Goal: Use online tool/utility: Utilize a website feature to perform a specific function

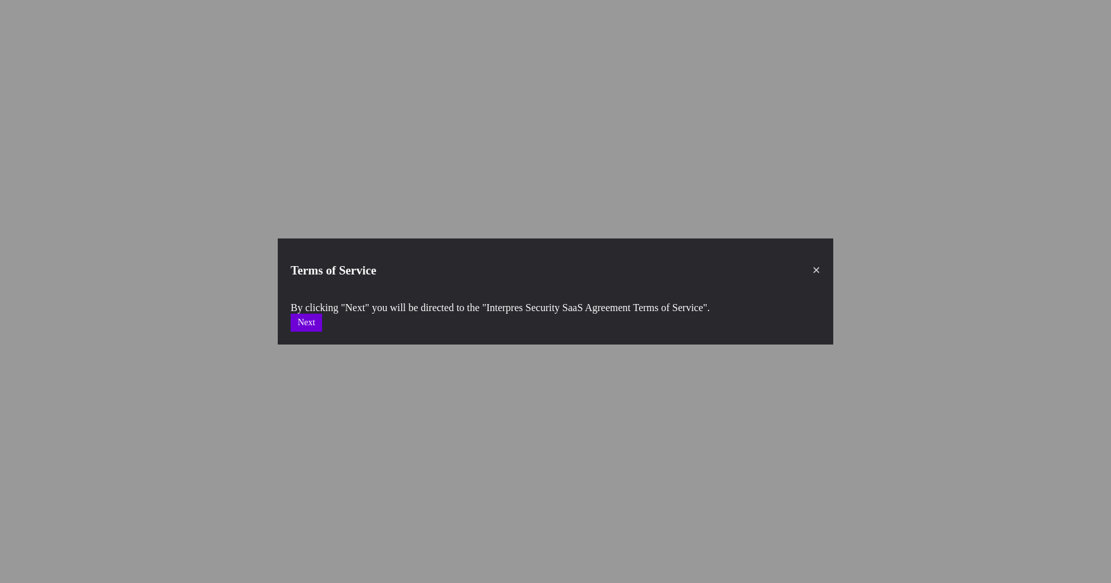
click at [322, 315] on button "Next" at bounding box center [307, 323] width 32 height 18
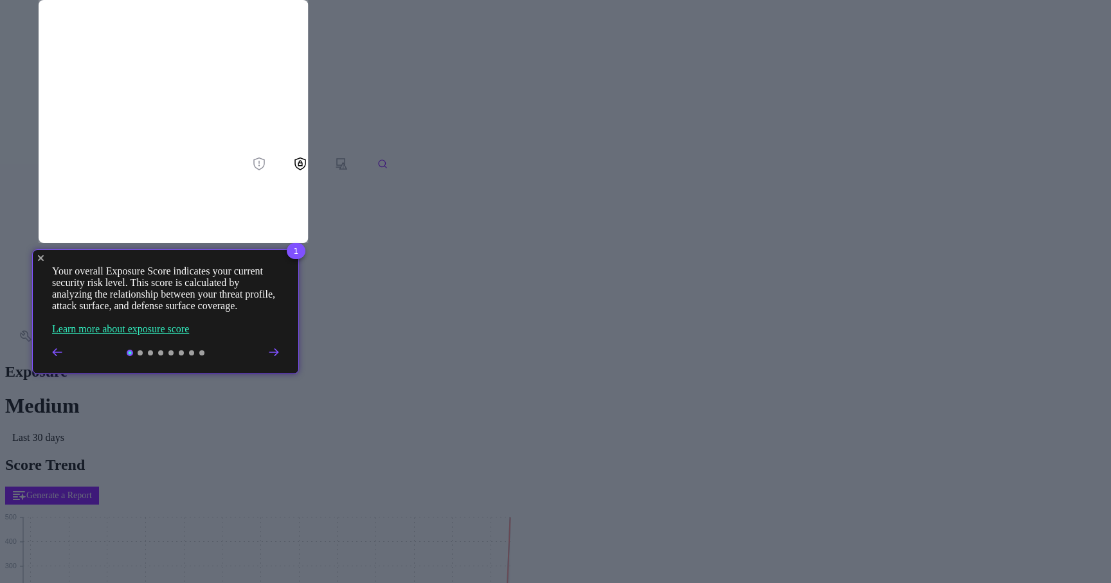
click at [41, 259] on icon "Close Tour" at bounding box center [41, 258] width 6 height 6
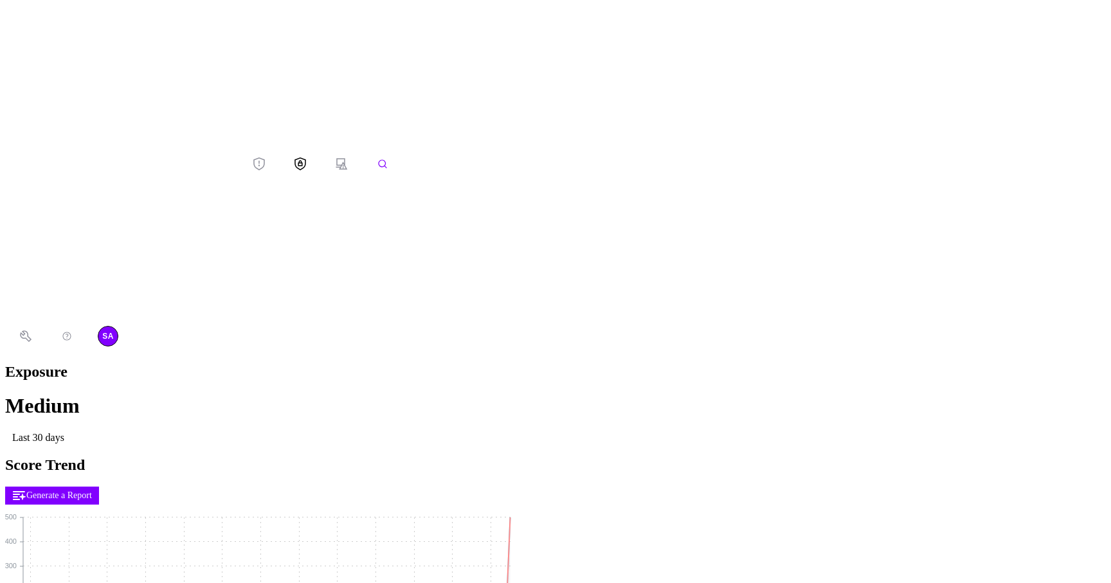
click at [280, 153] on button "Defense Surface" at bounding box center [300, 163] width 41 height 21
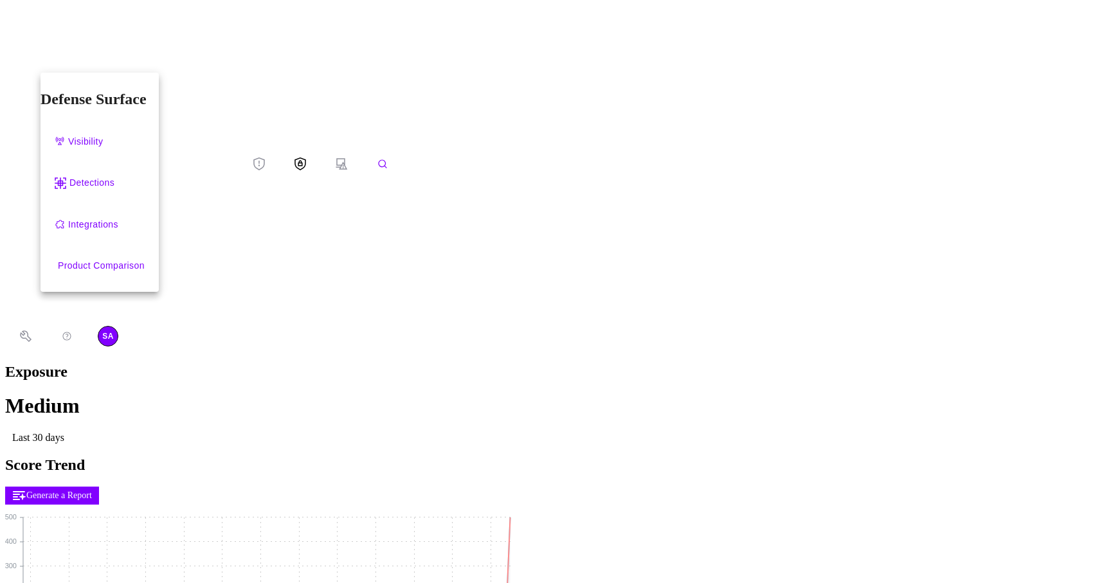
click at [80, 217] on div "Integrations" at bounding box center [93, 225] width 50 height 16
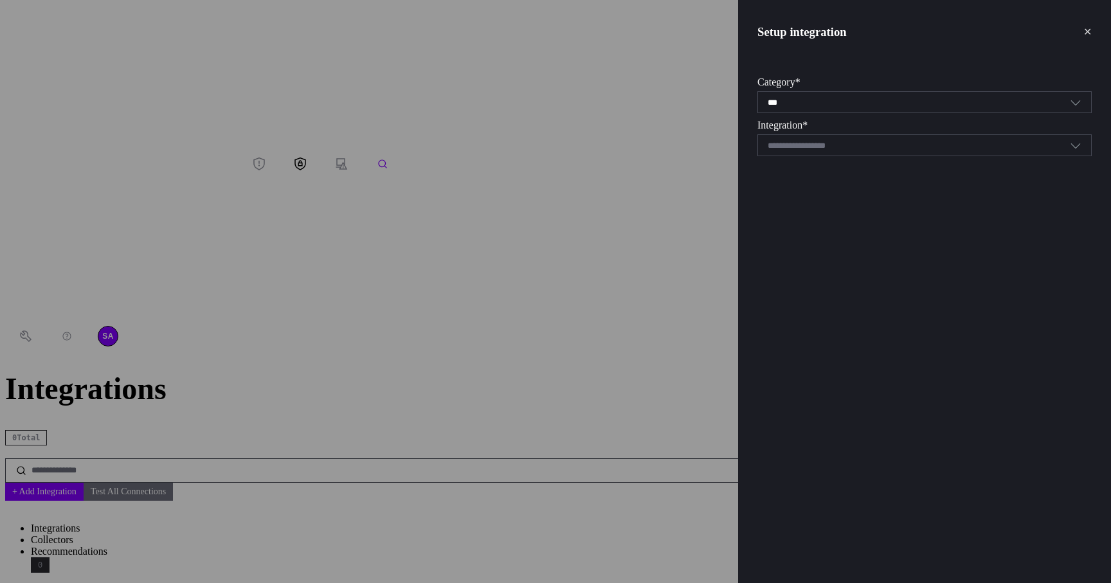
click at [844, 127] on section "Integration * Select integration" at bounding box center [925, 138] width 334 height 37
click at [837, 141] on input at bounding box center [813, 145] width 91 height 9
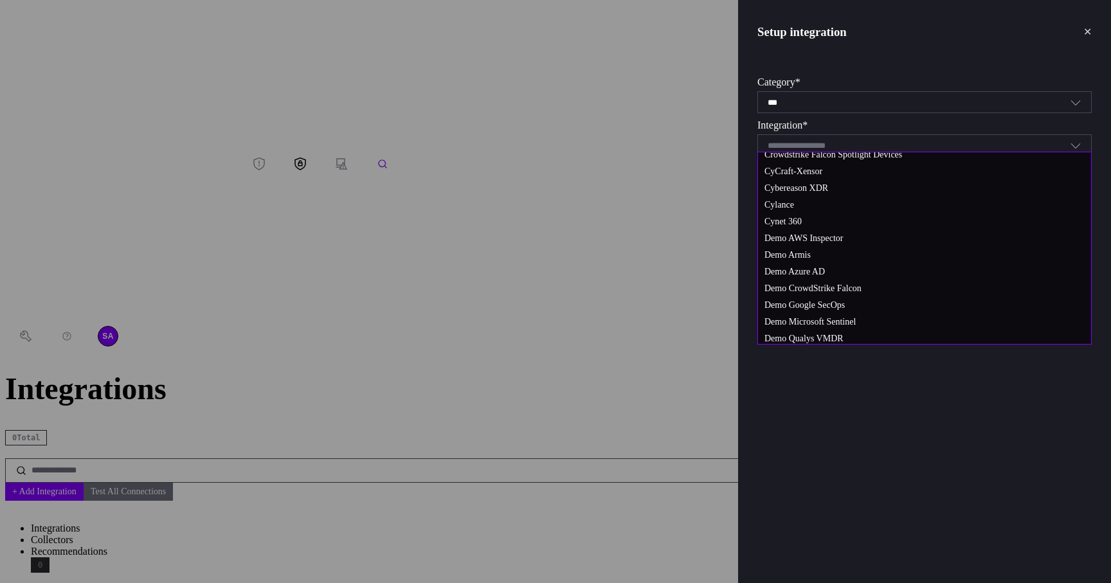
scroll to position [292, 0]
click at [844, 241] on span "Demo AWS Inspector" at bounding box center [804, 237] width 79 height 10
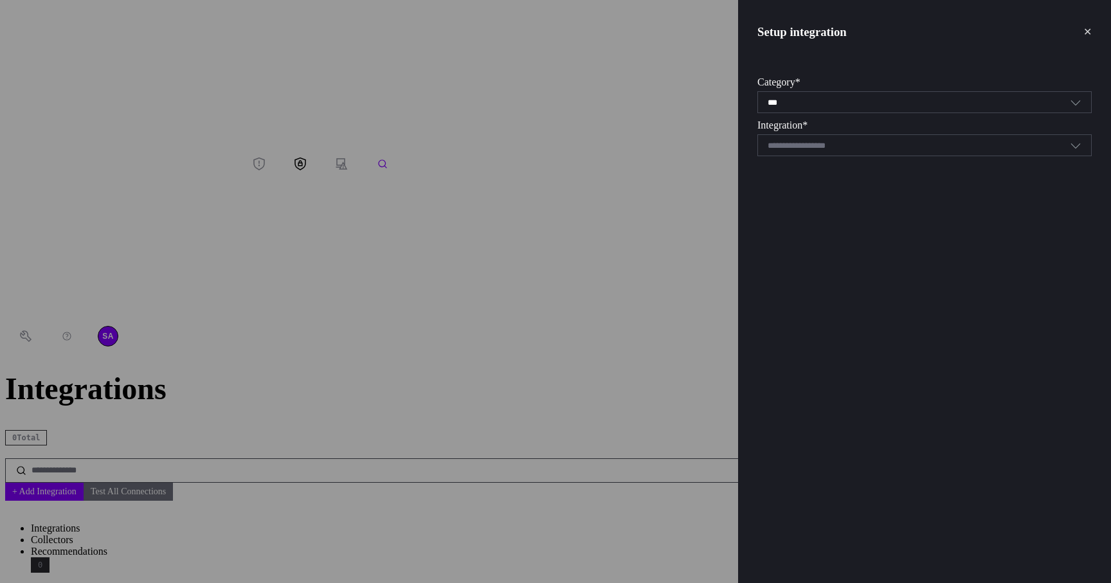
type input "**********"
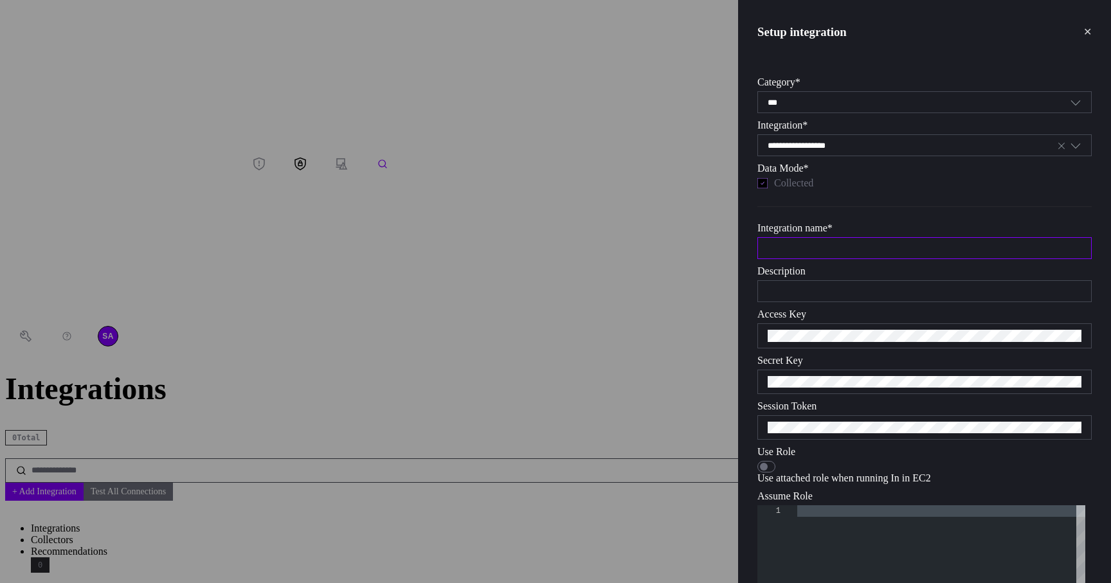
click at [832, 253] on input "text" at bounding box center [925, 248] width 314 height 9
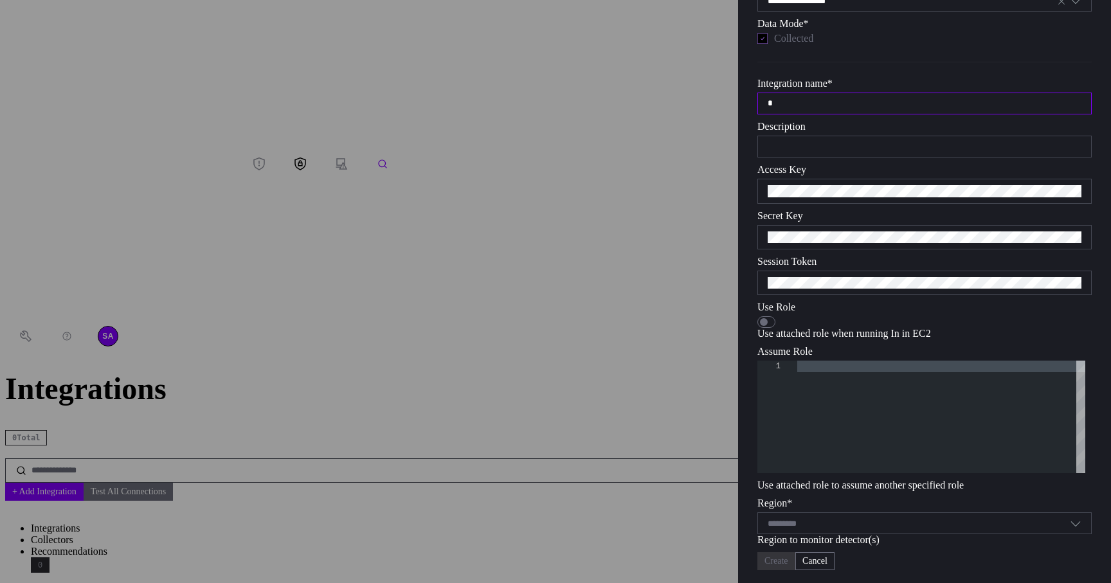
scroll to position [204, 0]
type input "*"
click at [868, 518] on div "Select..." at bounding box center [919, 523] width 302 height 10
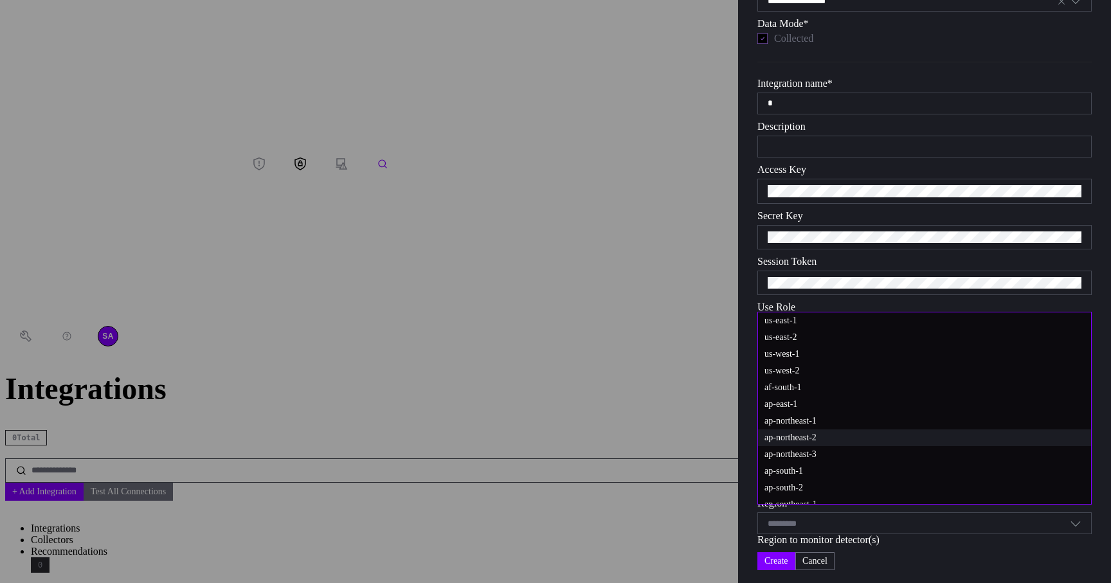
click at [857, 442] on div "ap-northeast-2" at bounding box center [924, 438] width 333 height 17
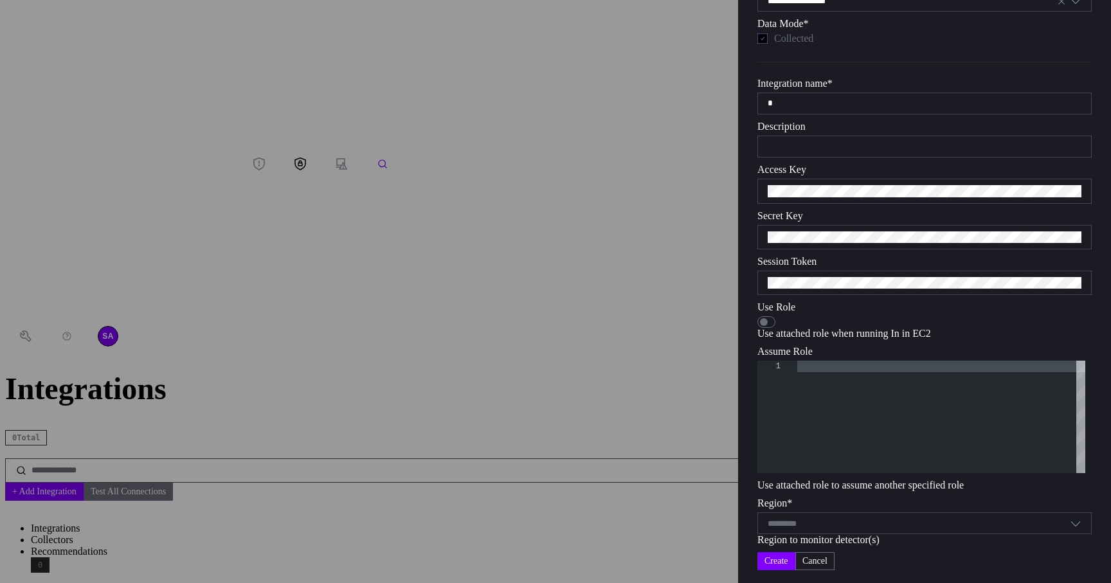
type input "**********"
click at [796, 554] on button "Create" at bounding box center [777, 561] width 38 height 18
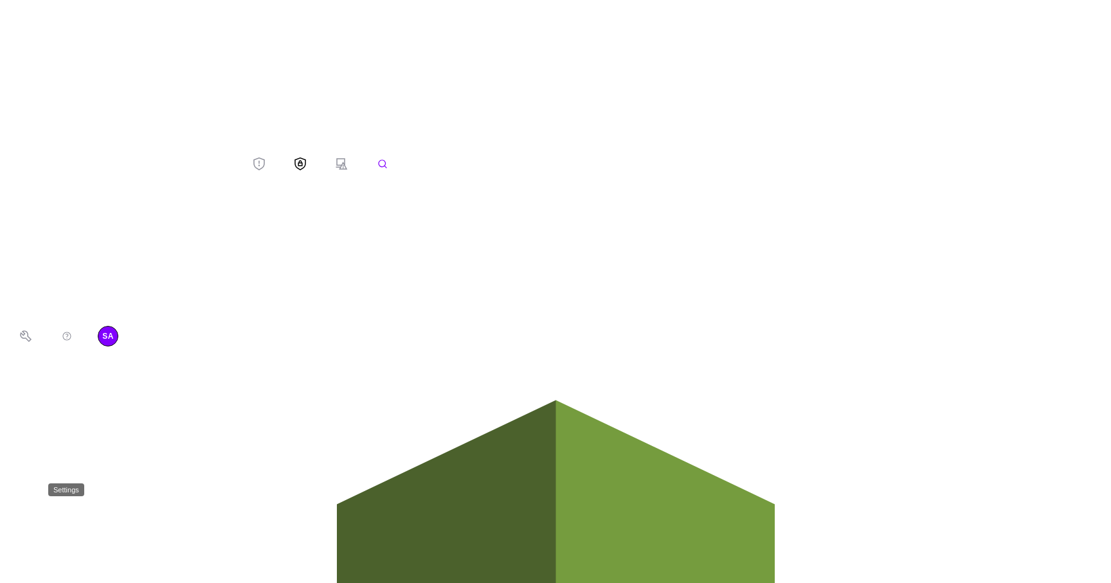
click at [19, 347] on button "Settings" at bounding box center [25, 337] width 41 height 20
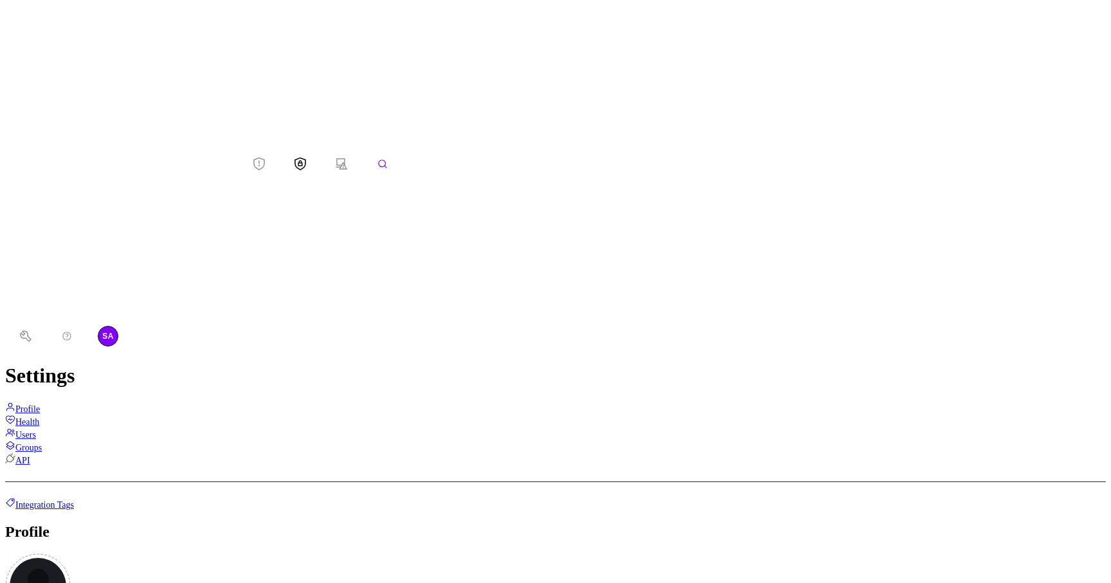
click at [30, 456] on link "API" at bounding box center [17, 461] width 25 height 10
click at [23, 511] on button "f ee icon" at bounding box center [13, 518] width 17 height 14
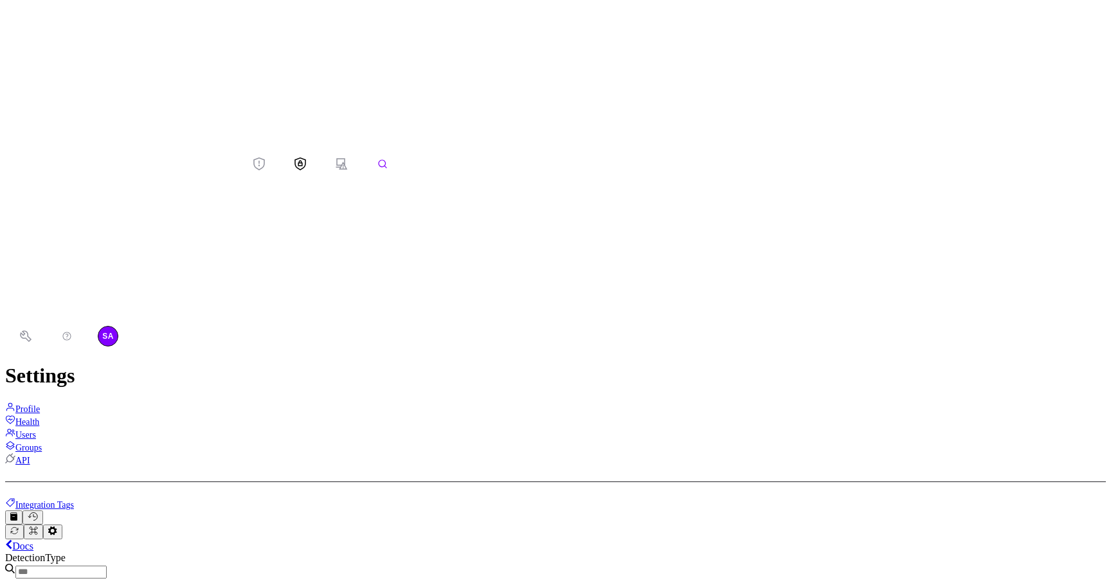
click at [33, 541] on link "s ee icon Docs" at bounding box center [19, 546] width 28 height 11
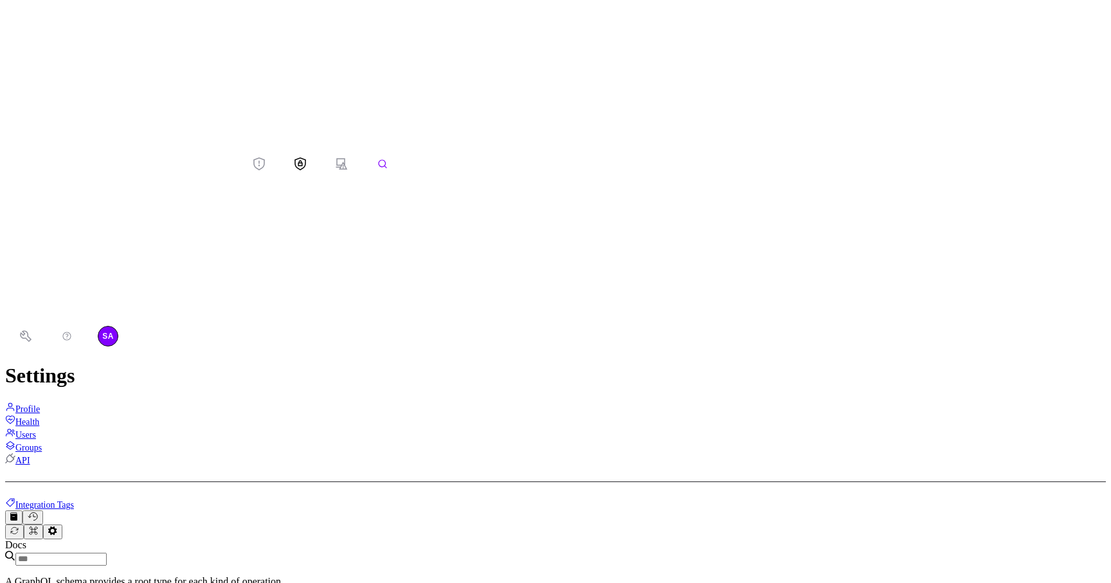
scroll to position [1450, 0]
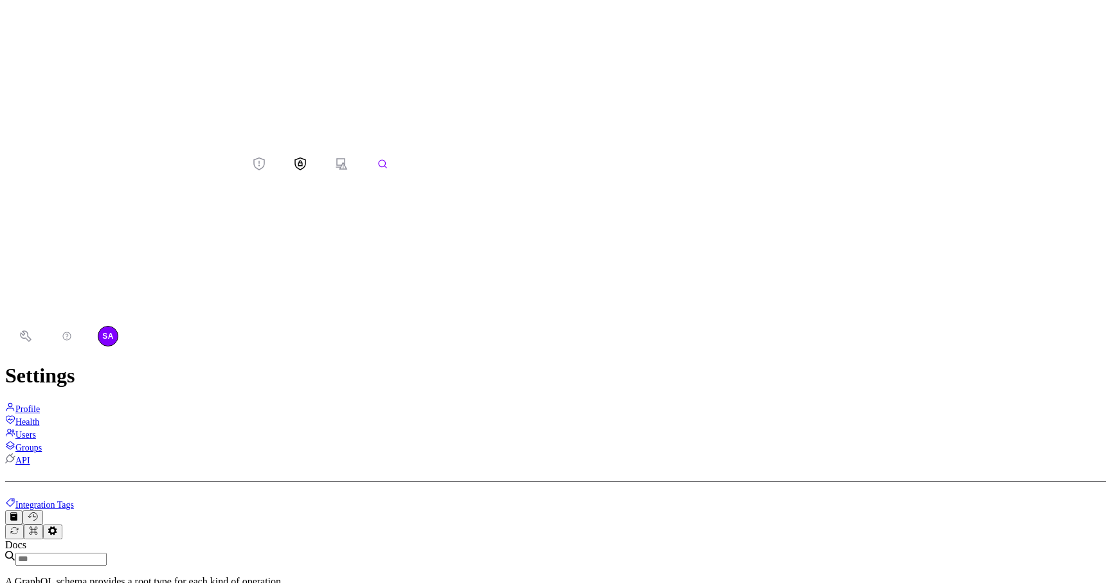
type textarea "**********"
paste textarea "Query Editor"
type textarea "**********"
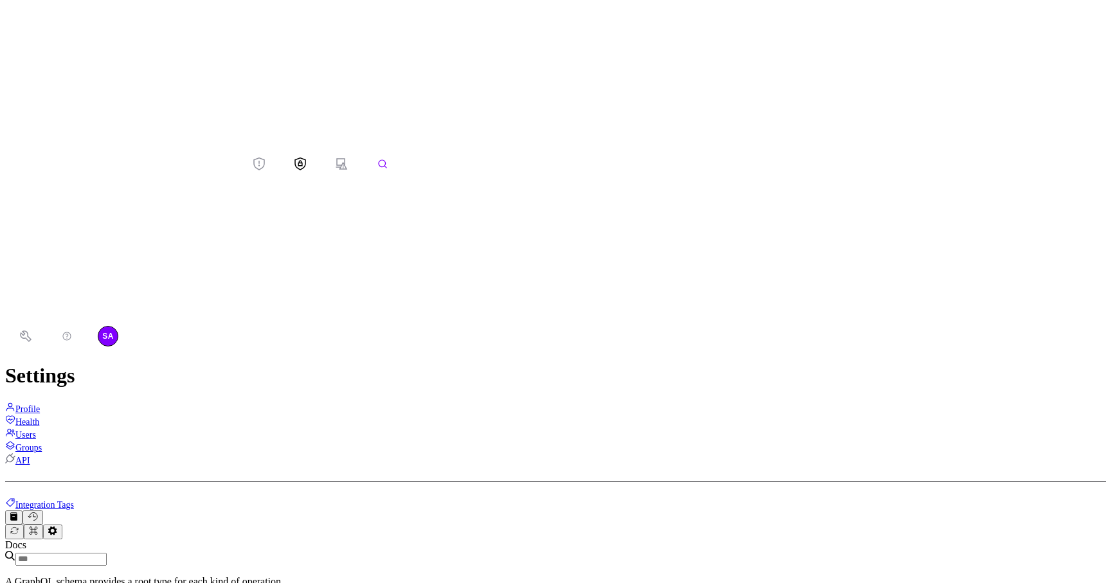
drag, startPoint x: 646, startPoint y: 51, endPoint x: 471, endPoint y: 26, distance: 176.6
type textarea "*"
drag, startPoint x: 588, startPoint y: 480, endPoint x: 448, endPoint y: 479, distance: 140.9
type textarea "**********"
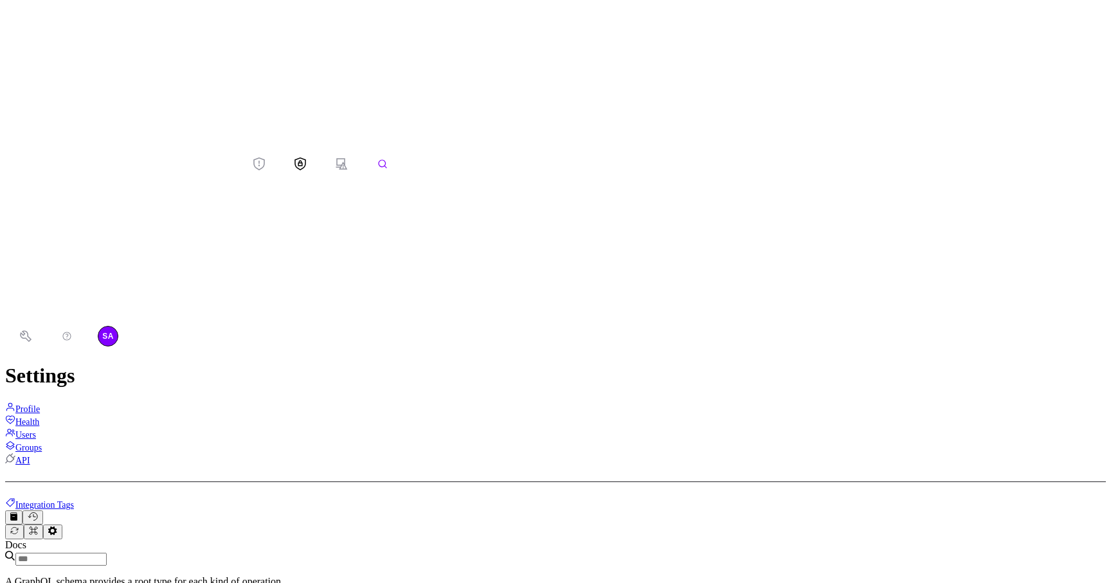
drag, startPoint x: 576, startPoint y: 475, endPoint x: 441, endPoint y: -7, distance: 500.5
type textarea "**********"
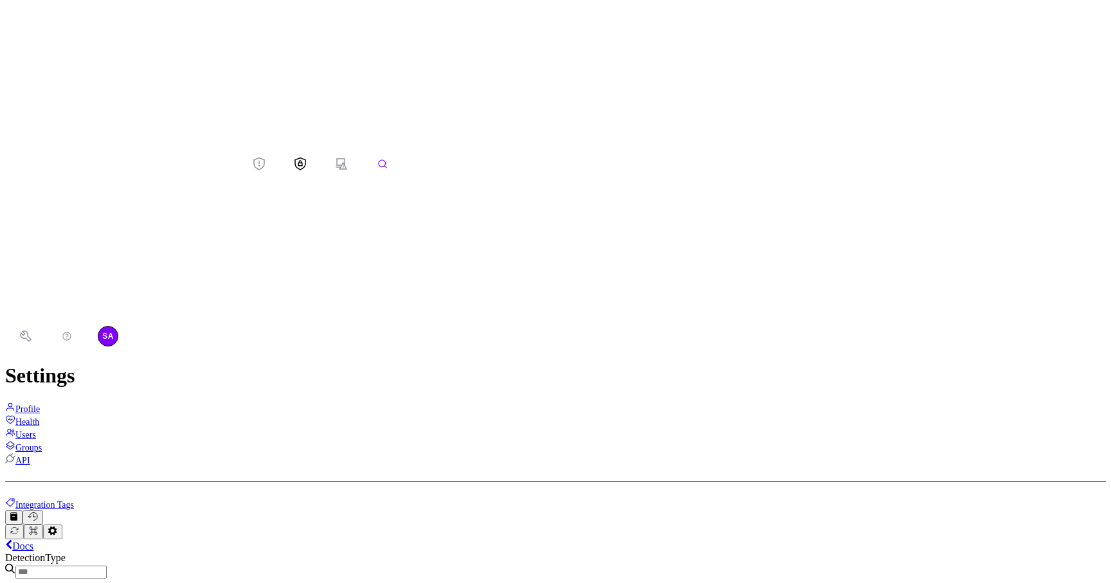
scroll to position [0, 5]
